Goal: Task Accomplishment & Management: Use online tool/utility

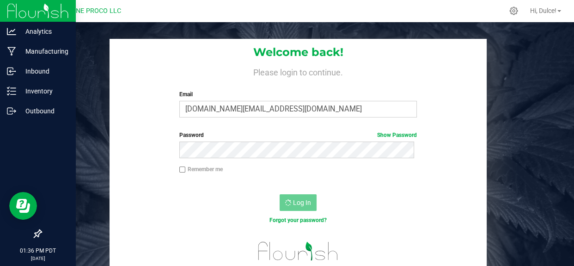
click at [18, 11] on img at bounding box center [38, 11] width 62 height 22
click at [27, 6] on img at bounding box center [38, 11] width 62 height 22
click at [26, 17] on img at bounding box center [38, 11] width 62 height 22
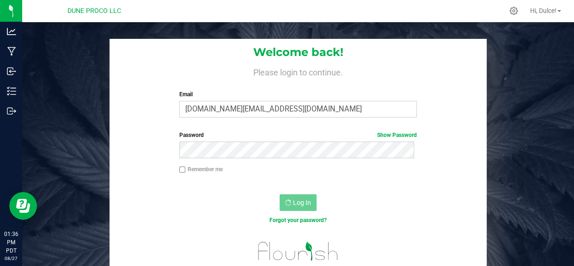
click at [92, 56] on div "Welcome back! Please login to continue. Email dulce.montenegro.pro@perfectharve…" at bounding box center [298, 157] width 566 height 236
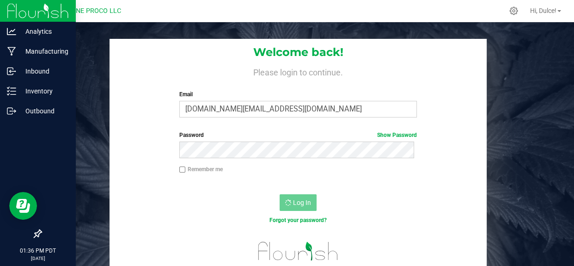
click at [13, 16] on img at bounding box center [38, 11] width 62 height 22
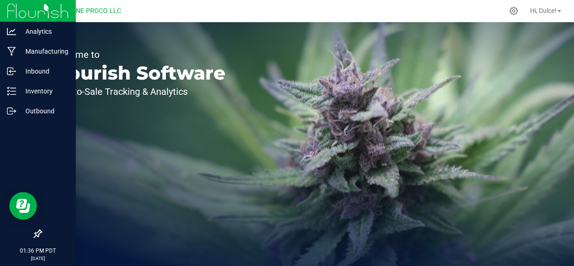
click at [20, 11] on img at bounding box center [38, 11] width 62 height 22
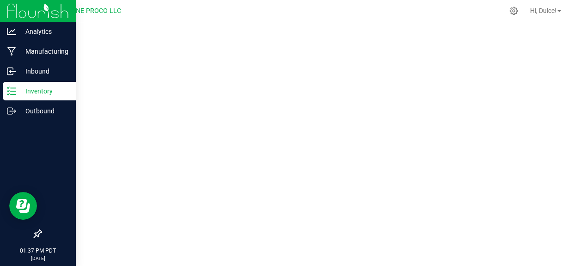
click at [34, 84] on div "Inventory" at bounding box center [39, 91] width 73 height 19
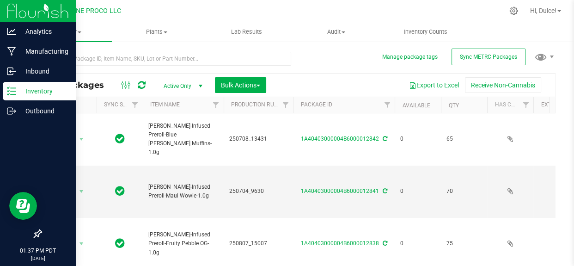
click at [13, 9] on img at bounding box center [38, 11] width 62 height 22
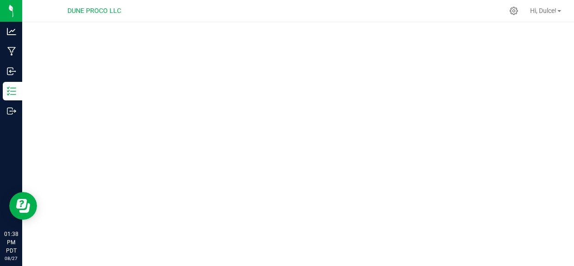
click at [57, 105] on div at bounding box center [298, 144] width 552 height 244
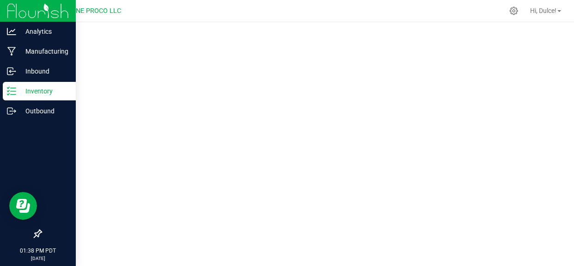
click at [9, 91] on icon at bounding box center [11, 90] width 9 height 9
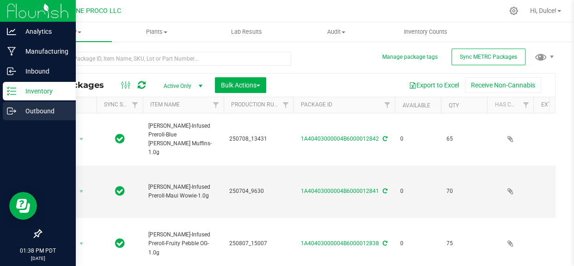
click at [31, 109] on p "Outbound" at bounding box center [44, 110] width 56 height 11
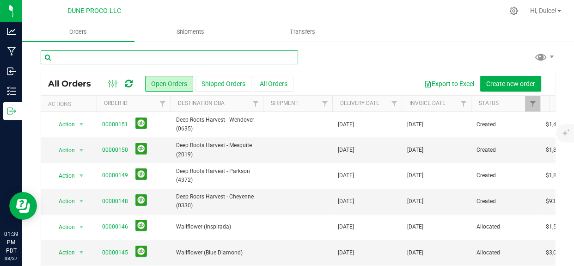
click at [114, 56] on input "text" at bounding box center [170, 57] width 258 height 14
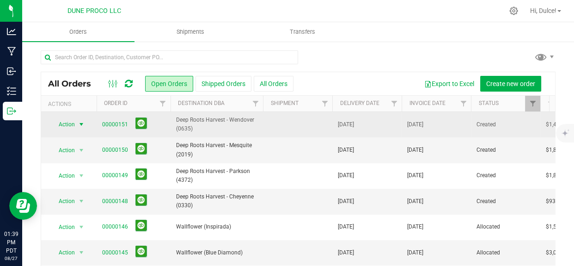
click at [72, 125] on span "Action" at bounding box center [62, 124] width 25 height 13
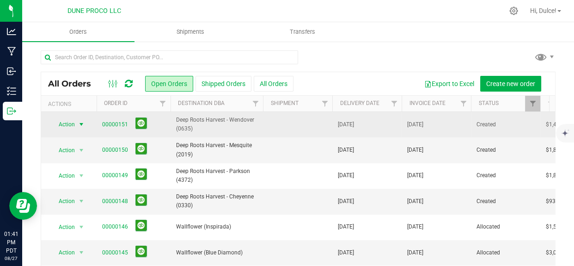
click at [64, 127] on span "Action" at bounding box center [62, 124] width 25 height 13
